Goal: Task Accomplishment & Management: Use online tool/utility

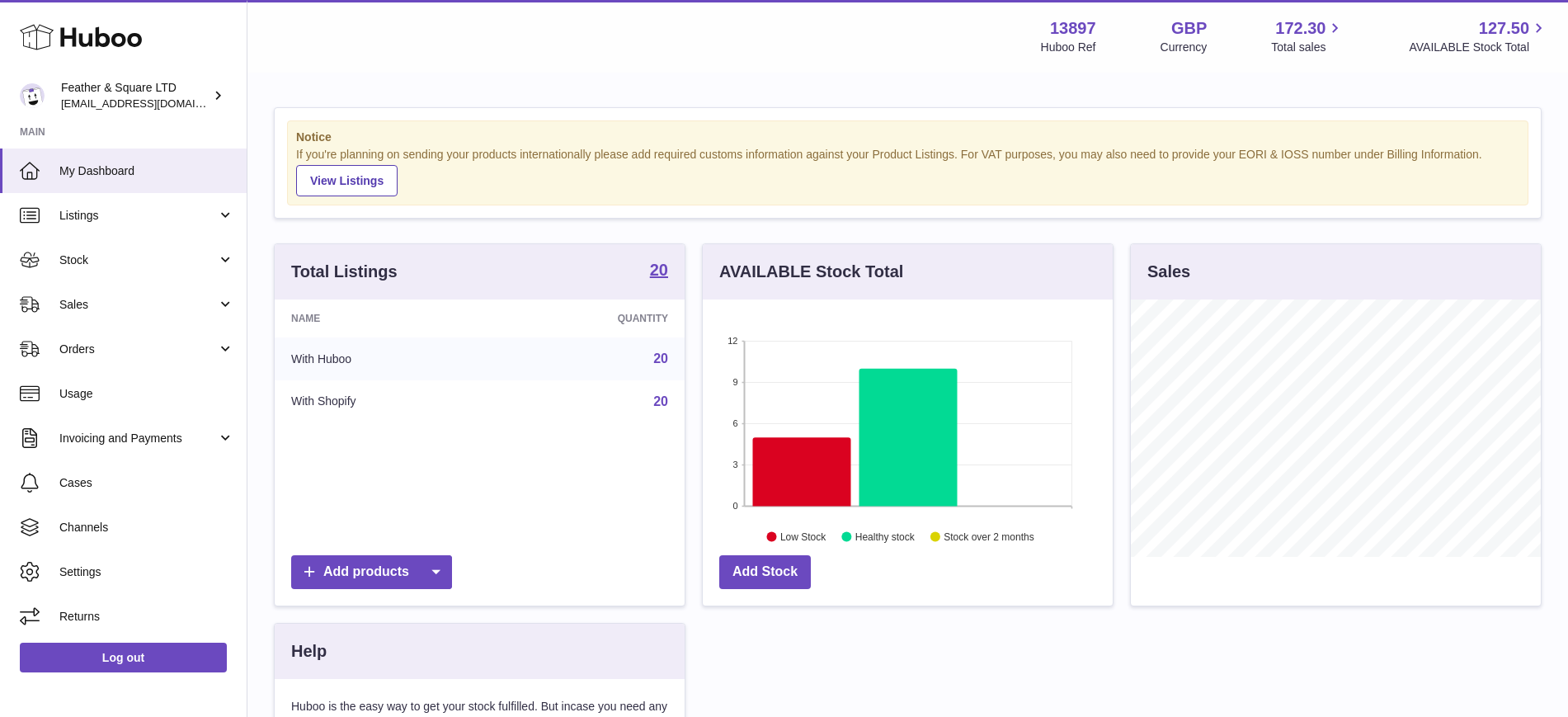
scroll to position [257, 410]
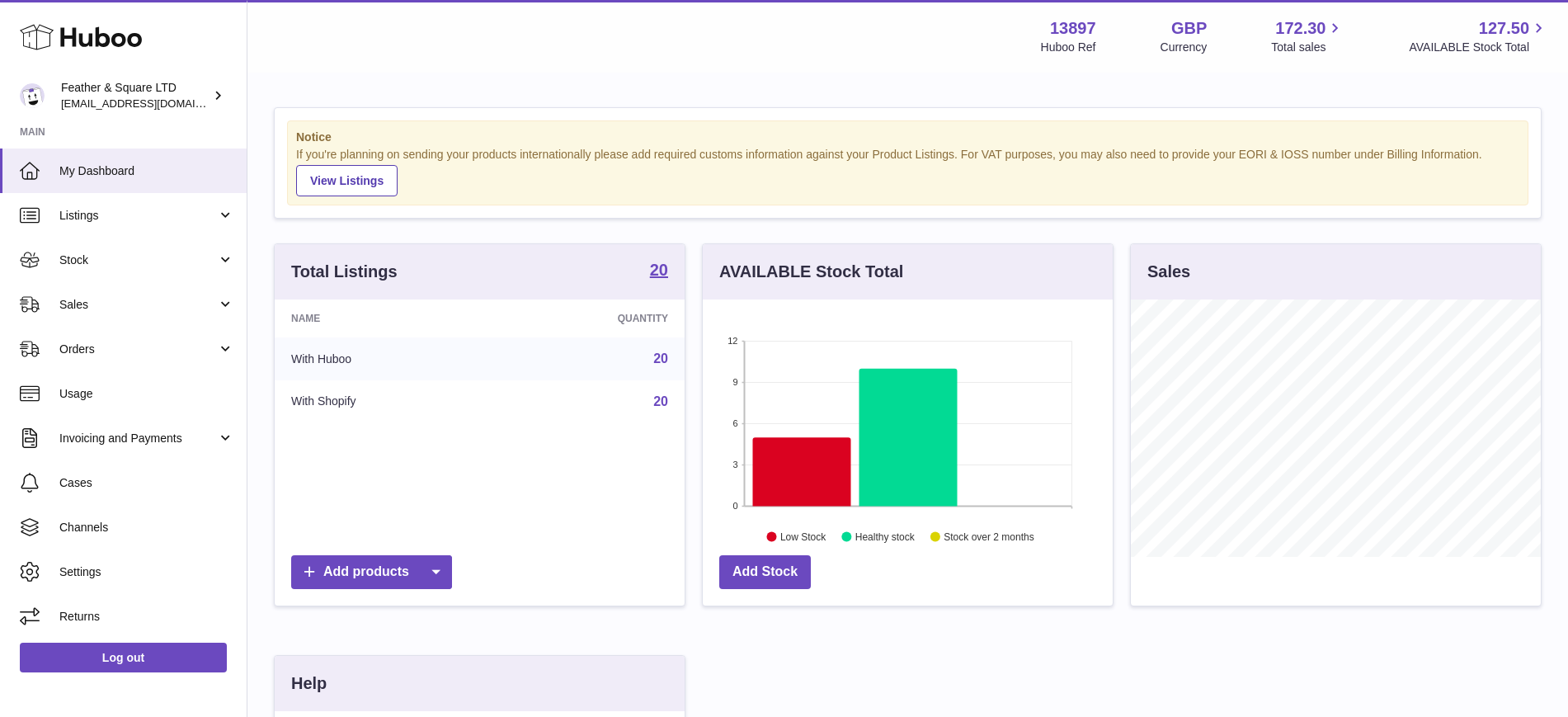
click at [131, 302] on span "Sales" at bounding box center [138, 305] width 157 height 16
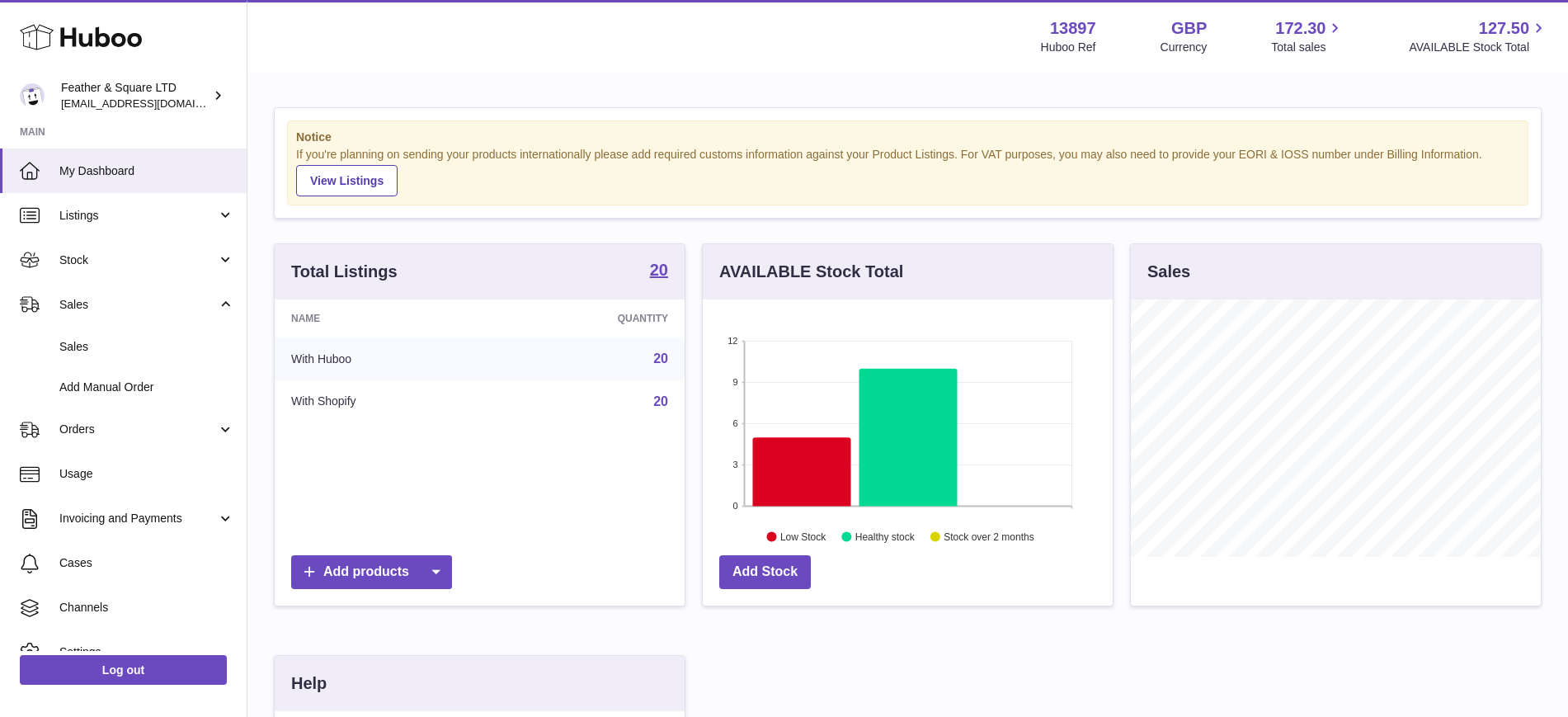
click at [145, 335] on link "Sales" at bounding box center [123, 347] width 246 height 41
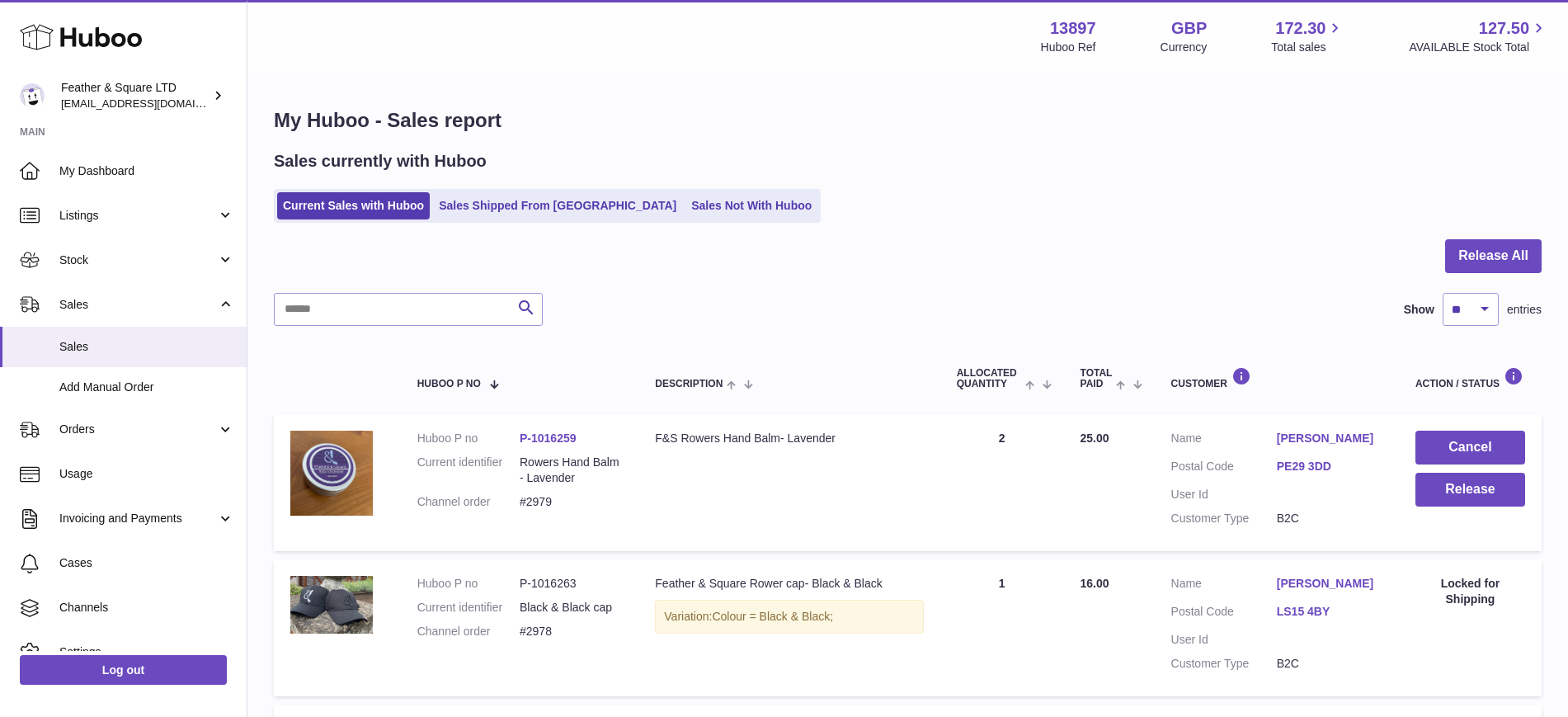
click at [125, 300] on span "Sales" at bounding box center [138, 305] width 157 height 16
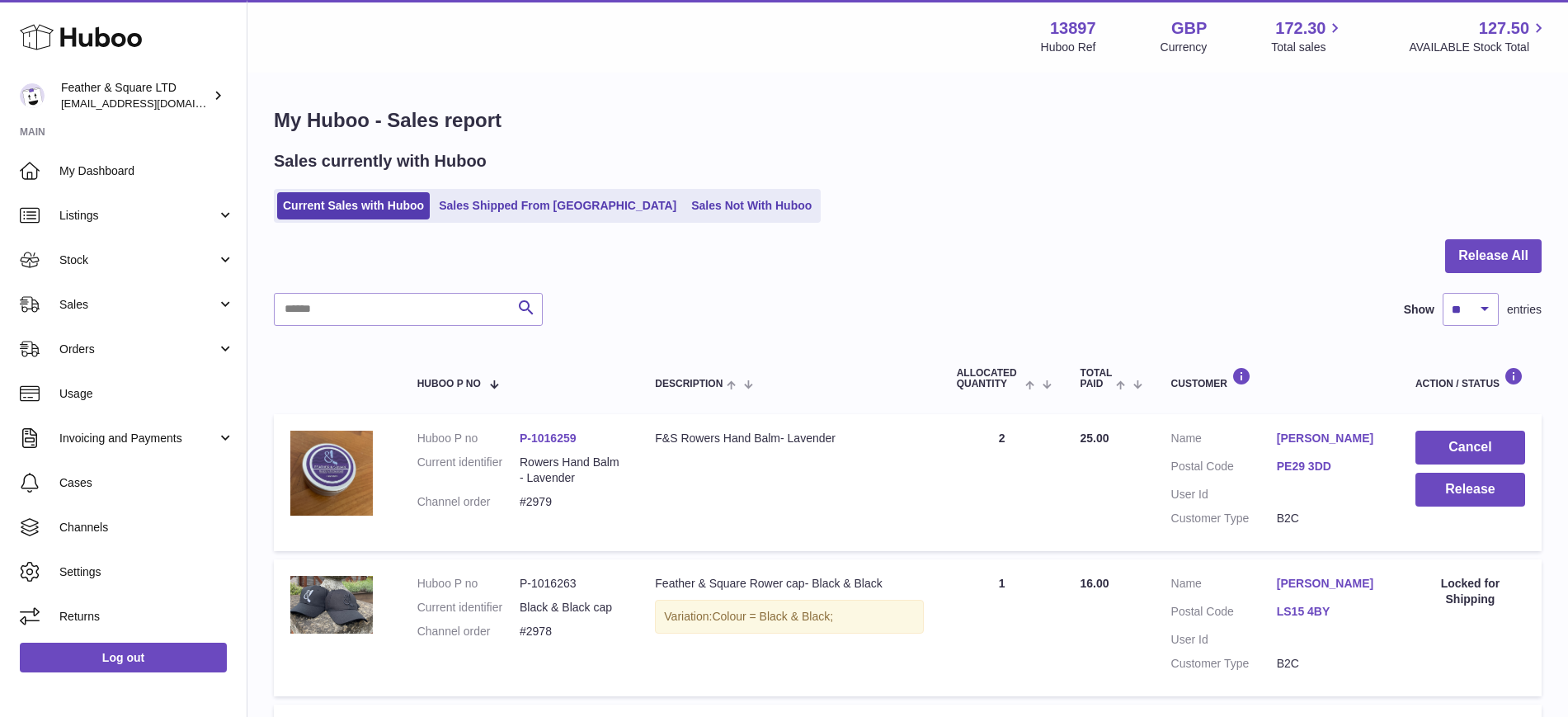
click at [125, 300] on span "Sales" at bounding box center [138, 305] width 157 height 16
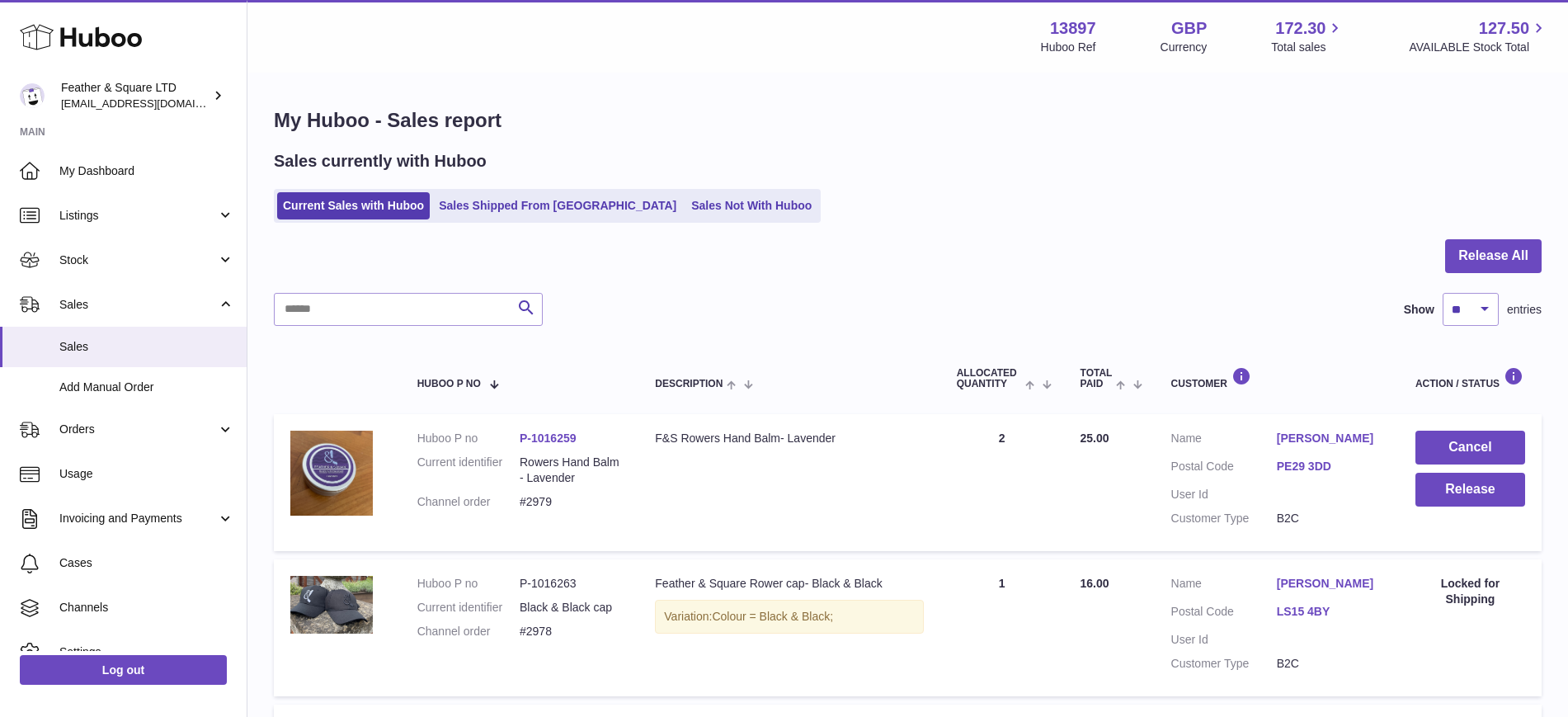
click at [99, 349] on span "Sales" at bounding box center [146, 347] width 175 height 16
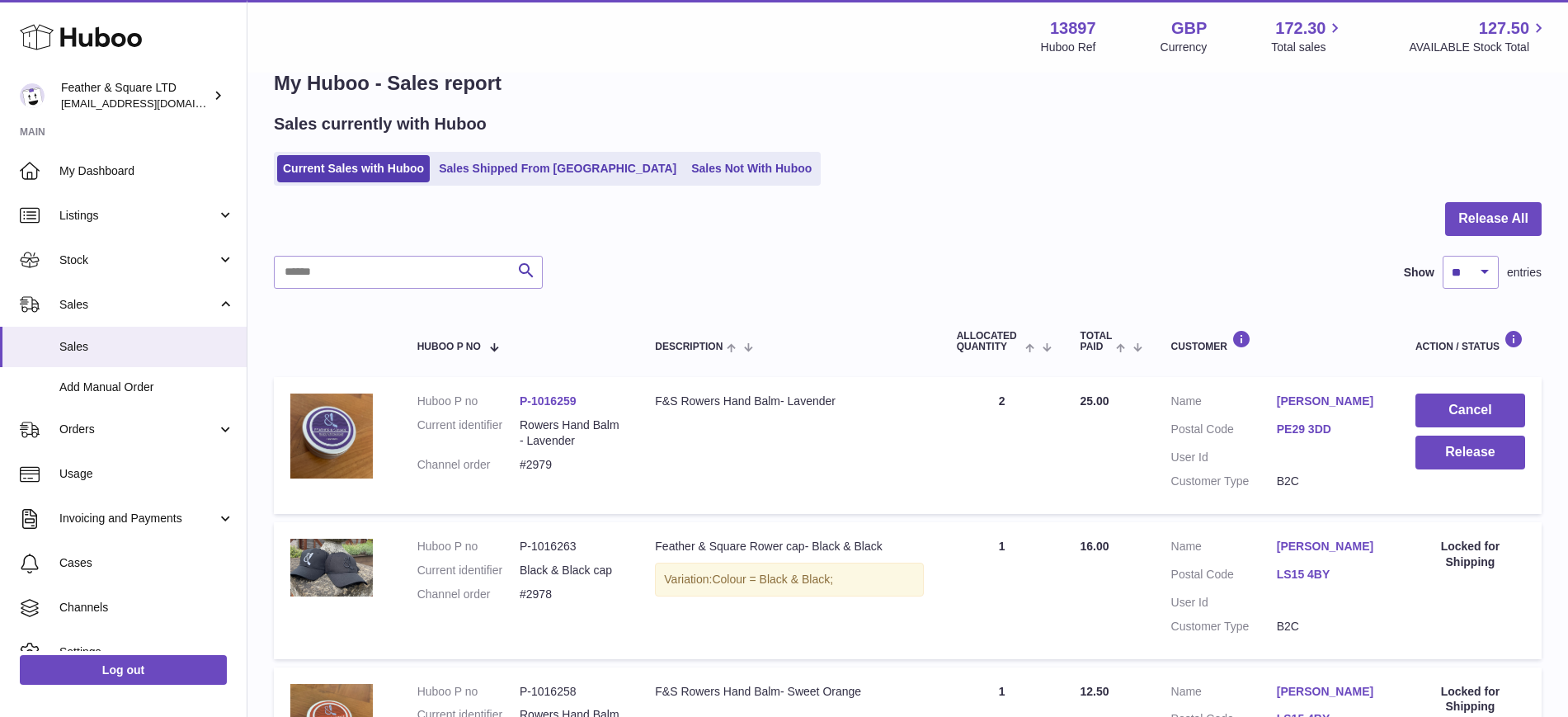
scroll to position [38, 0]
click at [1482, 455] on button "Release" at bounding box center [1471, 452] width 110 height 34
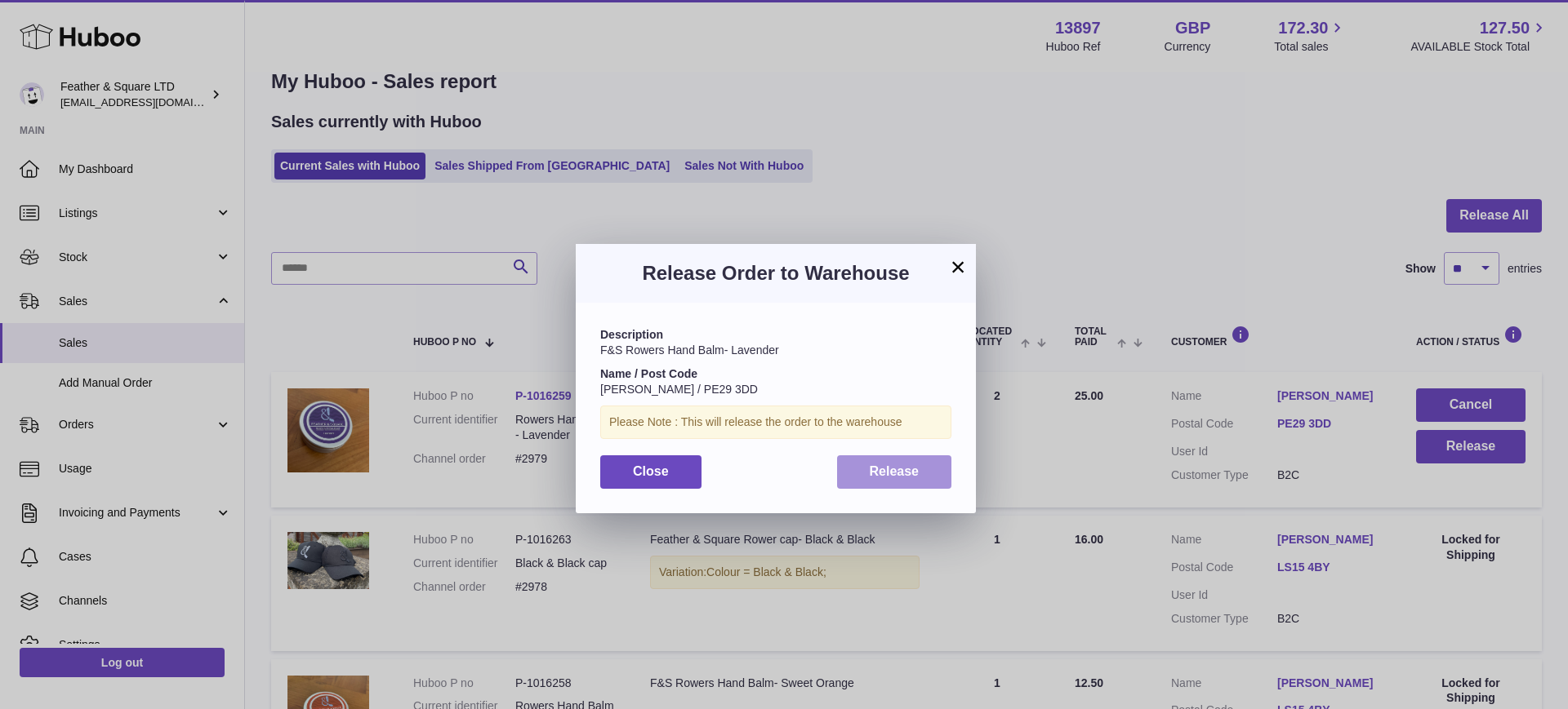
click at [874, 482] on button "Release" at bounding box center [894, 472] width 115 height 33
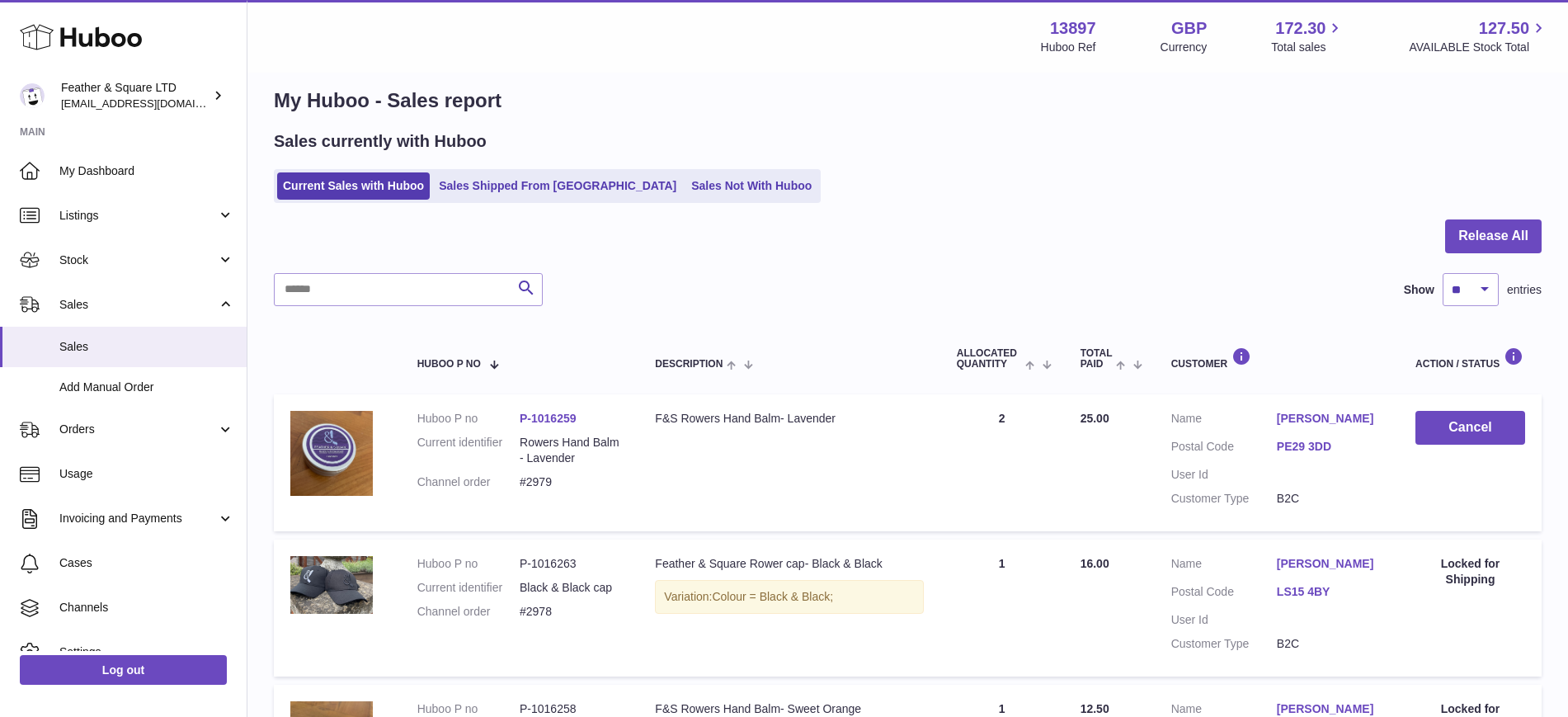
scroll to position [0, 0]
